Goal: Navigation & Orientation: Find specific page/section

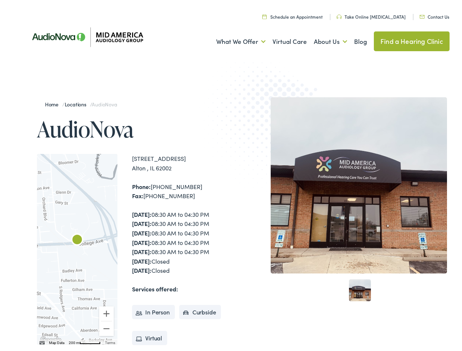
click at [231, 176] on img at bounding box center [270, 125] width 143 height 156
click at [234, 39] on link "What We Offer" at bounding box center [240, 39] width 49 height 27
click at [322, 39] on link "About Us" at bounding box center [330, 39] width 33 height 27
click at [77, 247] on div at bounding box center [77, 247] width 80 height 191
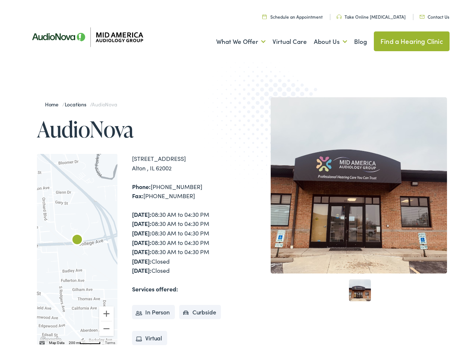
click at [77, 247] on div at bounding box center [77, 247] width 80 height 191
click at [77, 238] on img "AudioNova" at bounding box center [77, 239] width 18 height 18
click at [106, 312] on button "Zoom in" at bounding box center [106, 311] width 15 height 15
click at [106, 327] on button "Zoom out" at bounding box center [106, 326] width 15 height 15
click at [41, 341] on img "Keyboard shortcuts" at bounding box center [41, 340] width 5 height 3
